Goal: Task Accomplishment & Management: Manage account settings

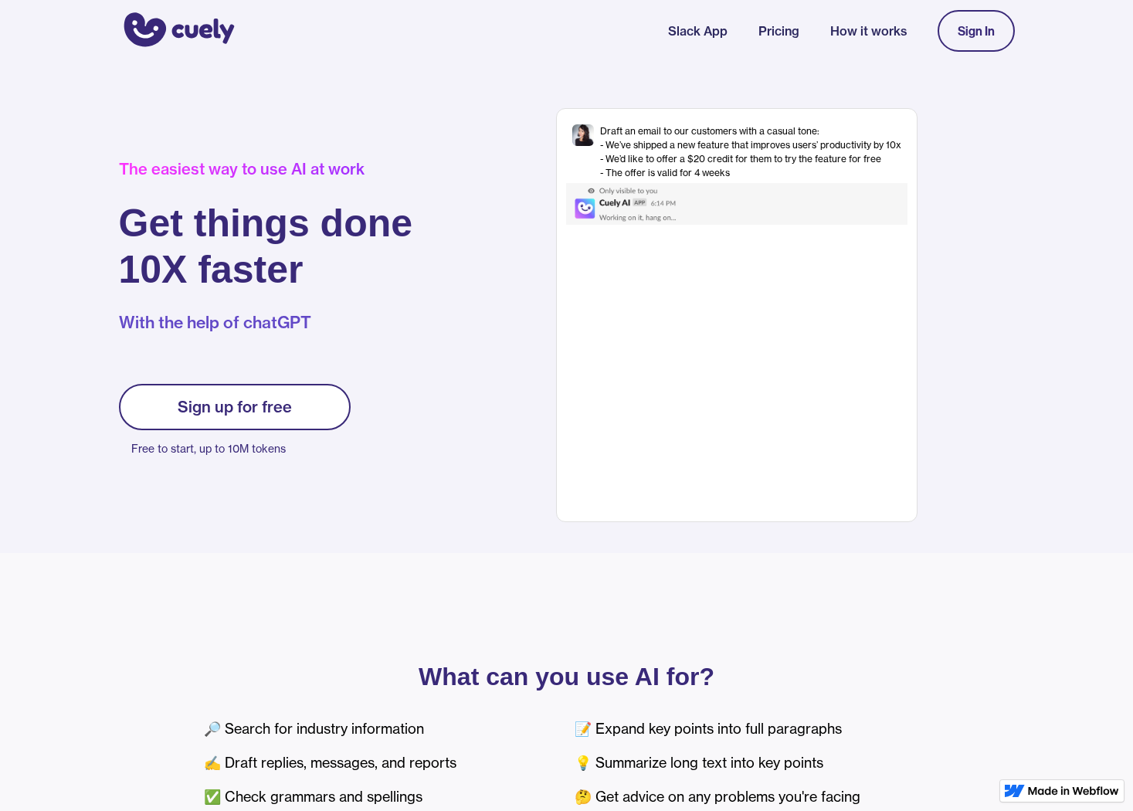
click at [988, 28] on div "Sign In" at bounding box center [976, 31] width 37 height 14
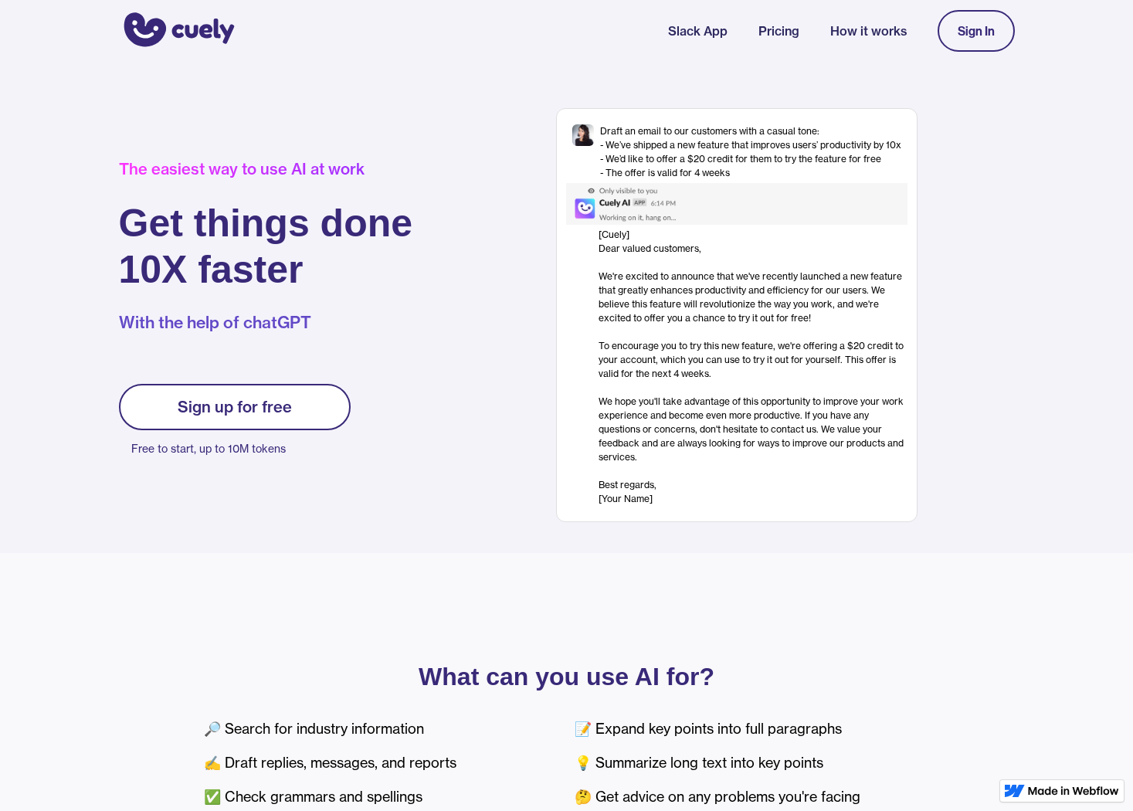
click at [981, 34] on div "Sign In" at bounding box center [976, 31] width 37 height 14
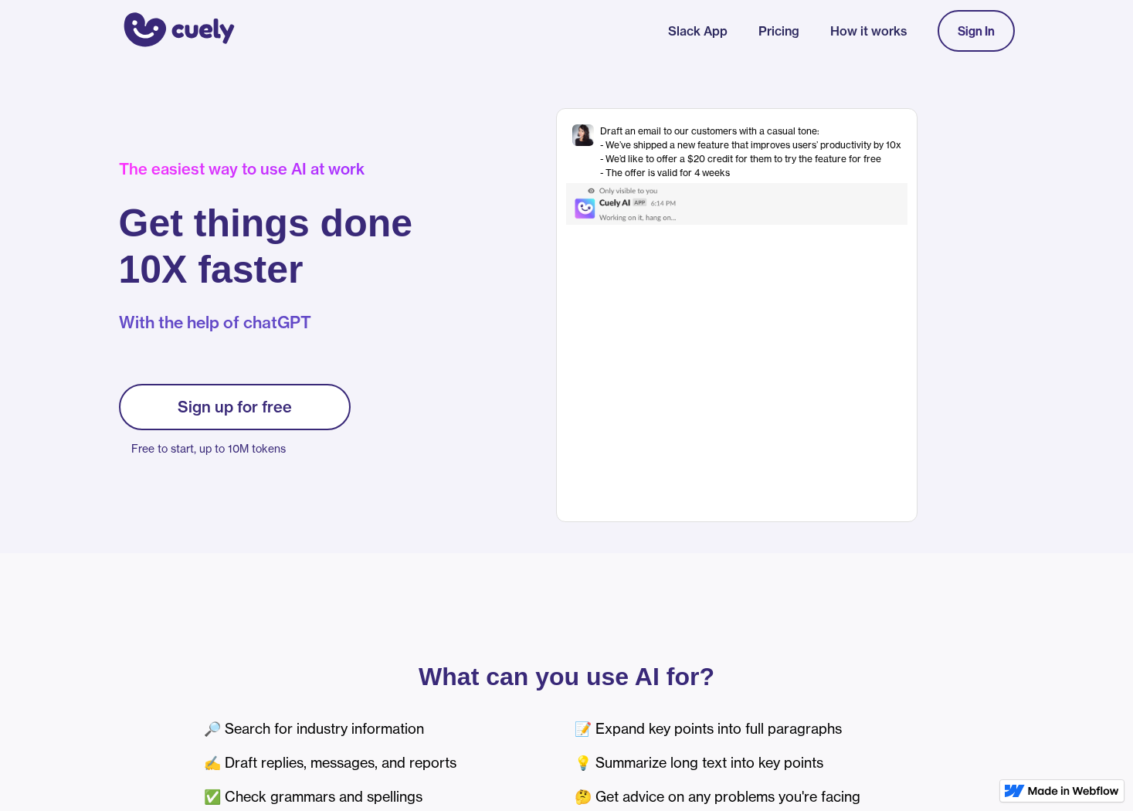
click at [977, 27] on div "Sign In" at bounding box center [976, 31] width 37 height 14
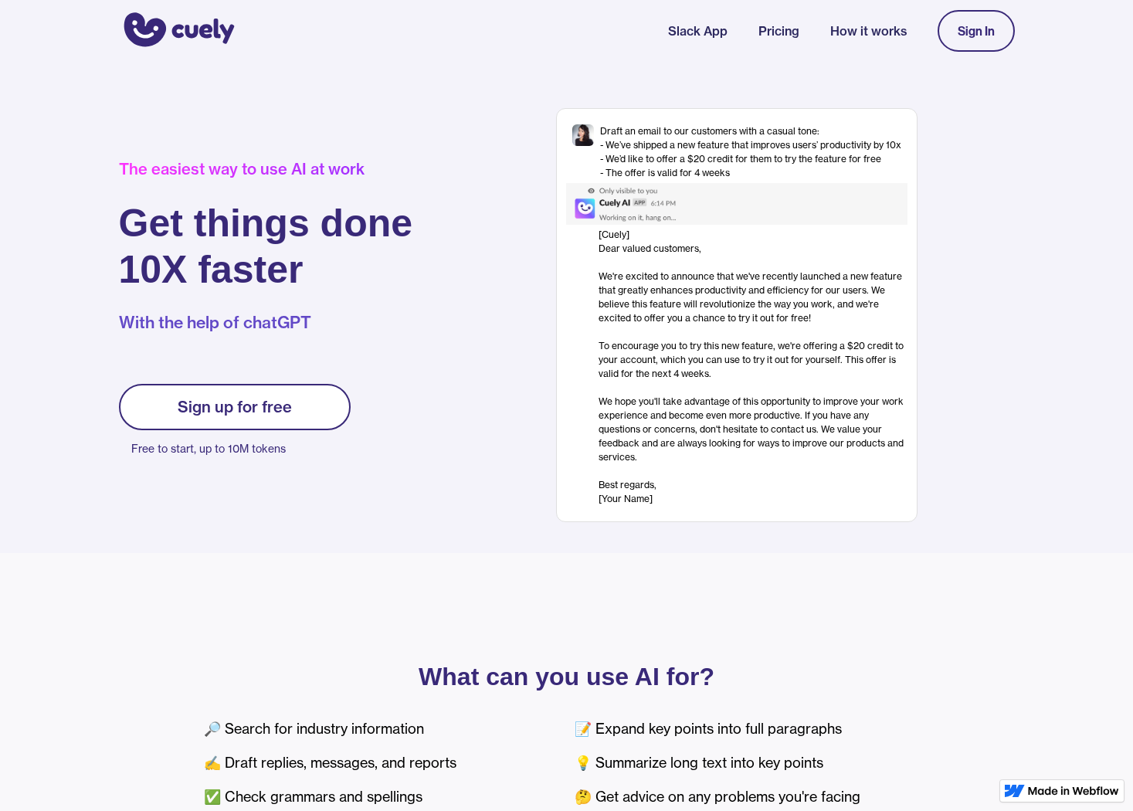
click at [981, 29] on div "Sign In" at bounding box center [976, 31] width 37 height 14
click at [257, 388] on link "Sign up for free" at bounding box center [235, 407] width 232 height 46
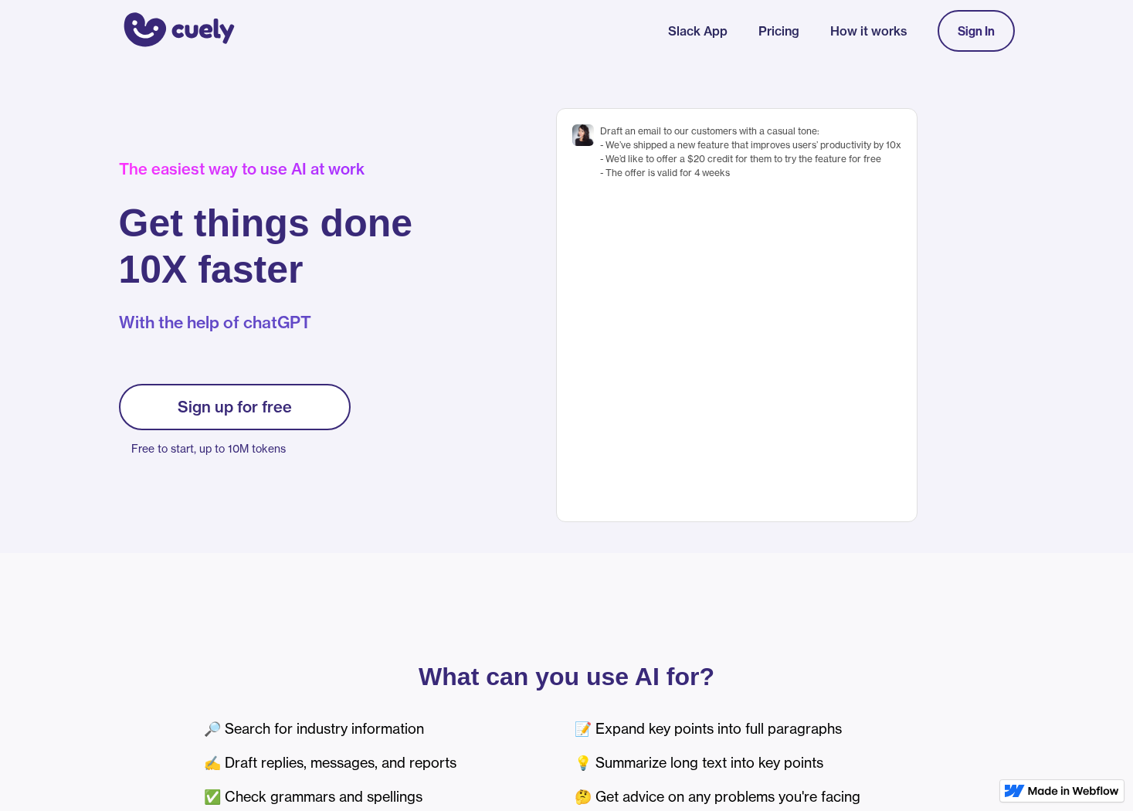
click at [287, 403] on div "Sign up for free" at bounding box center [235, 407] width 114 height 19
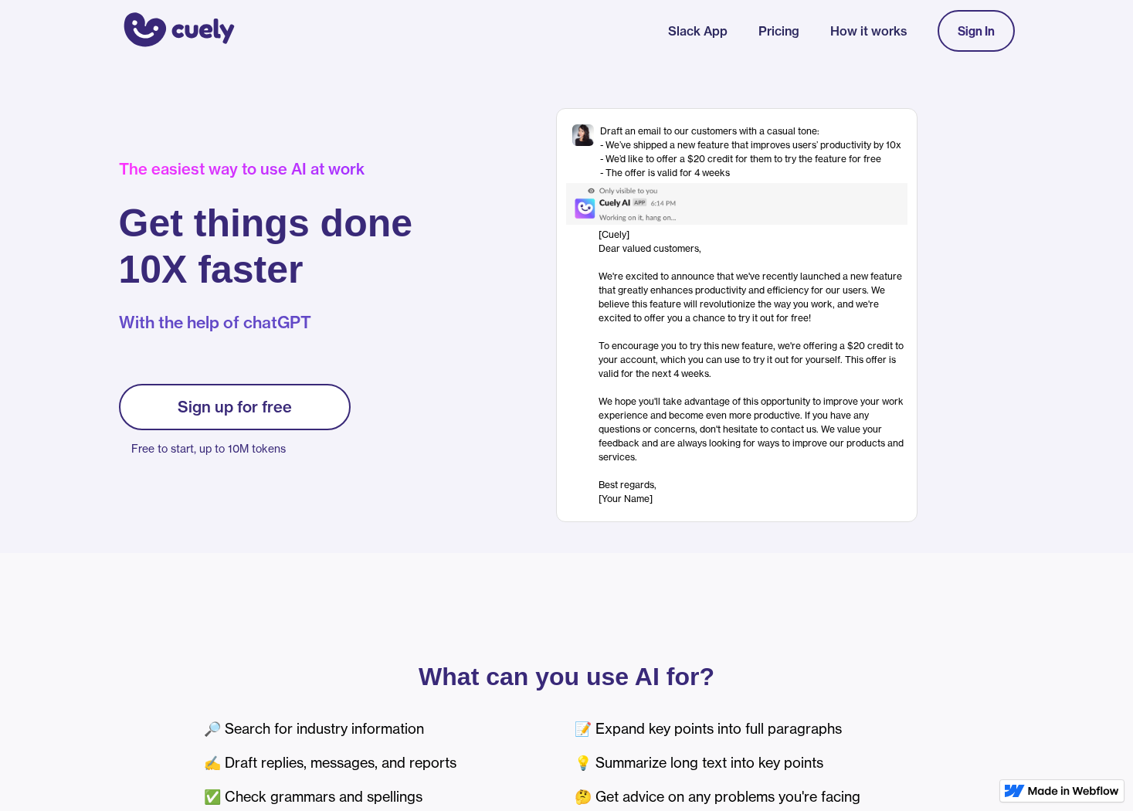
click at [244, 405] on div "Sign up for free" at bounding box center [235, 407] width 114 height 19
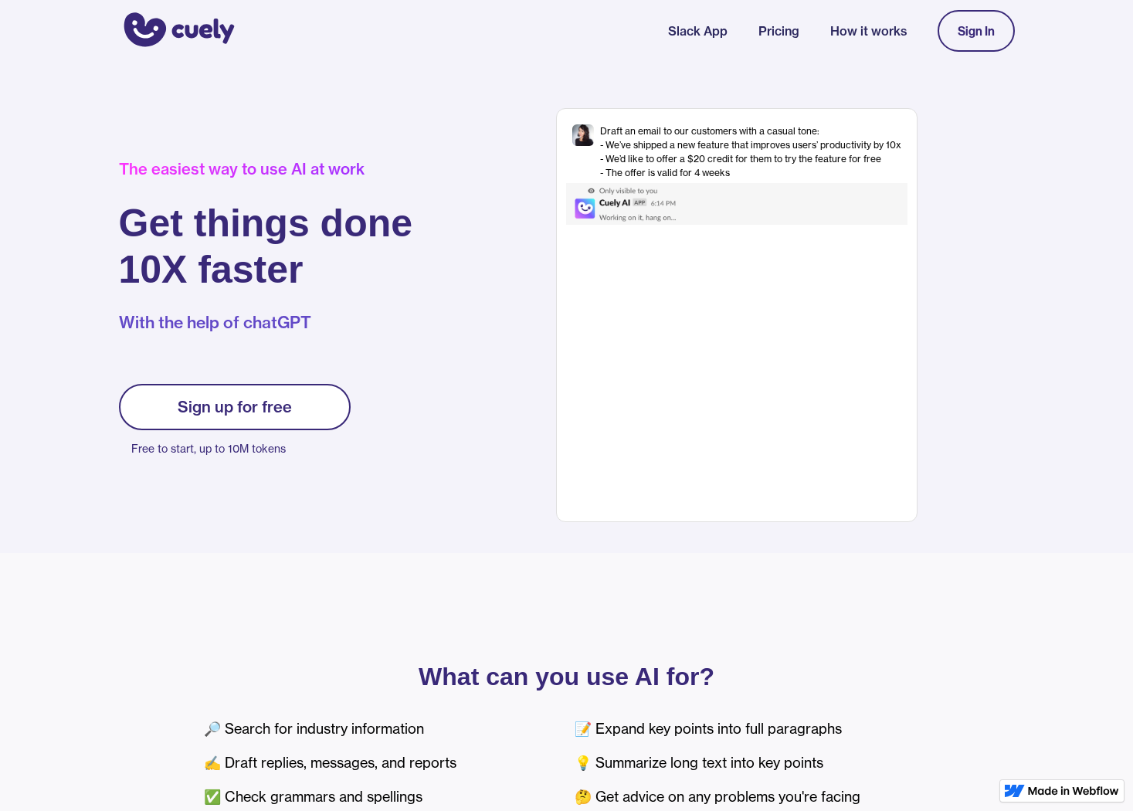
click at [829, 276] on div "[Cuely] Dear valued customers, ‍ We're excited to announce that we've recently …" at bounding box center [753, 367] width 309 height 278
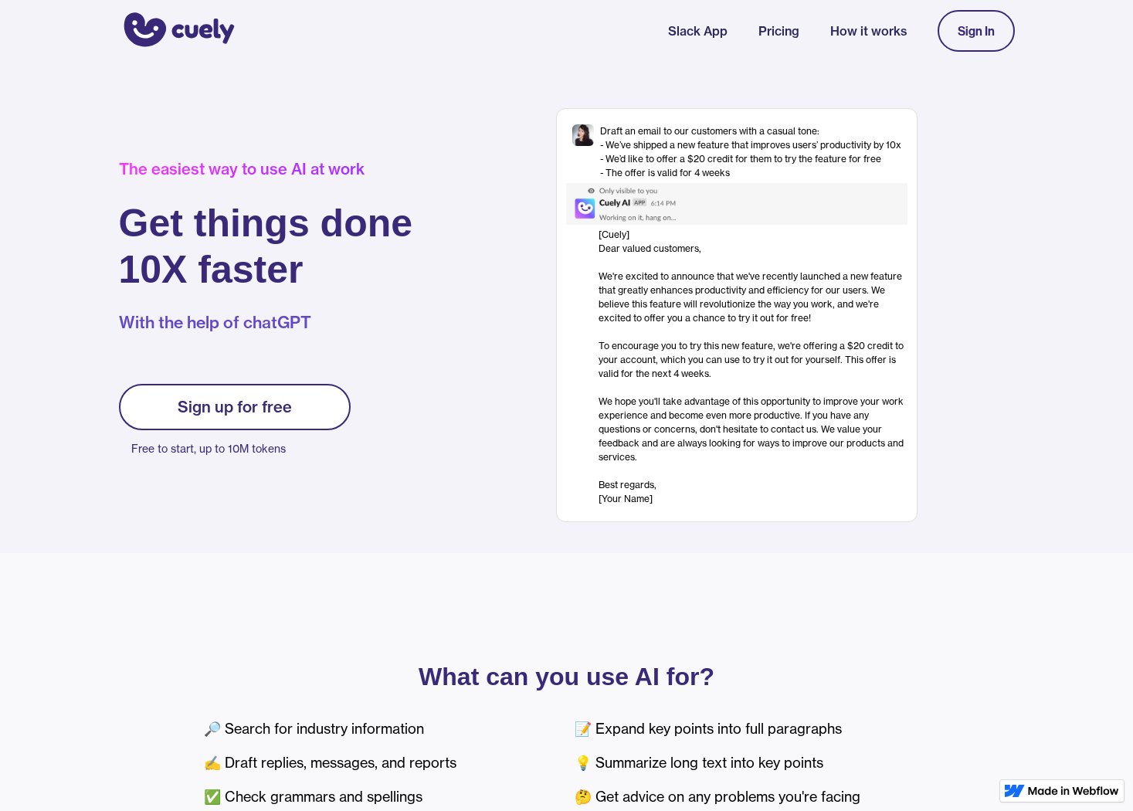
click at [774, 405] on div "[Cuely] Dear valued customers, ‍ We're excited to announce that we've recently …" at bounding box center [753, 367] width 309 height 278
click at [970, 22] on link "Sign In" at bounding box center [976, 31] width 77 height 42
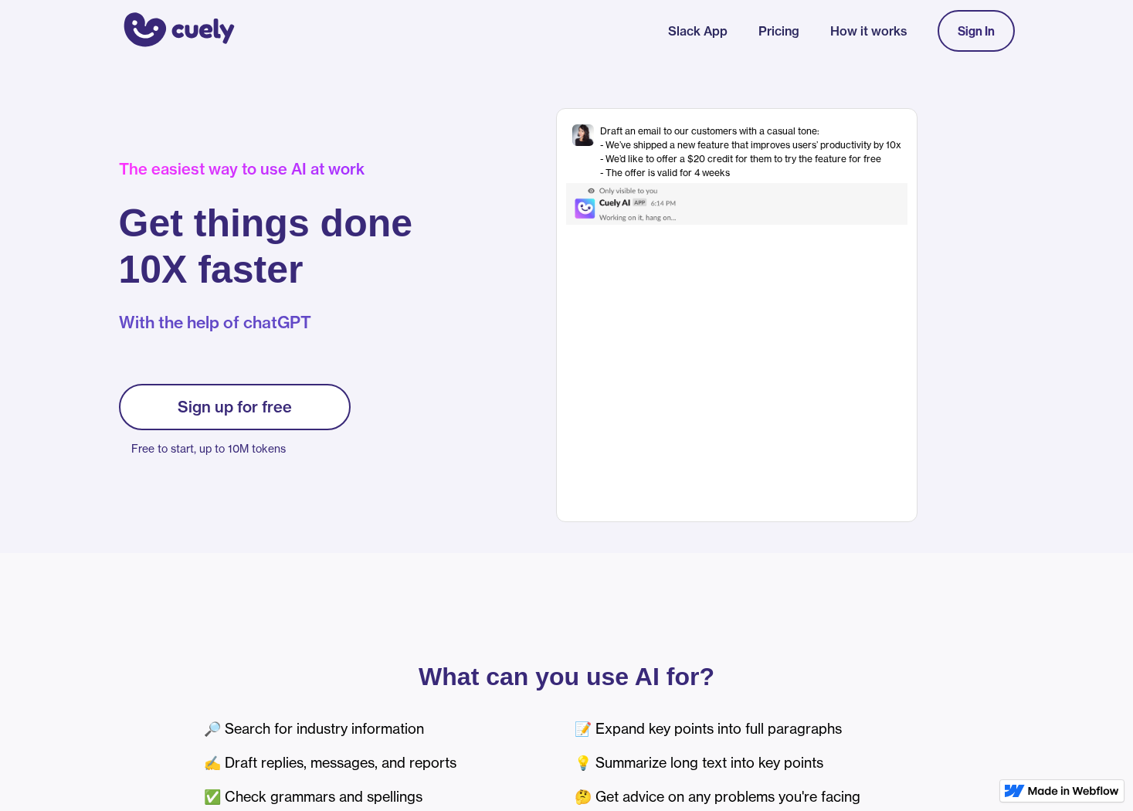
click at [192, 28] on img "home" at bounding box center [177, 31] width 116 height 42
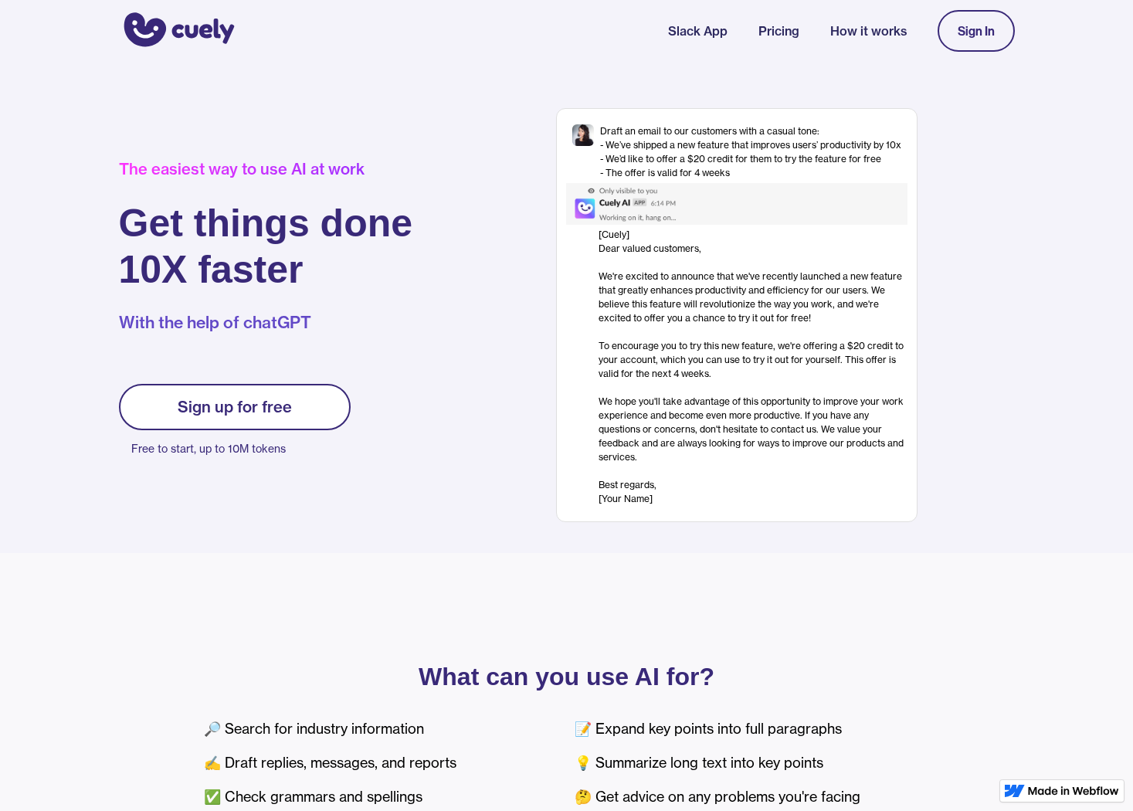
click at [261, 412] on div "Sign up for free" at bounding box center [235, 407] width 114 height 19
